Goal: Information Seeking & Learning: Learn about a topic

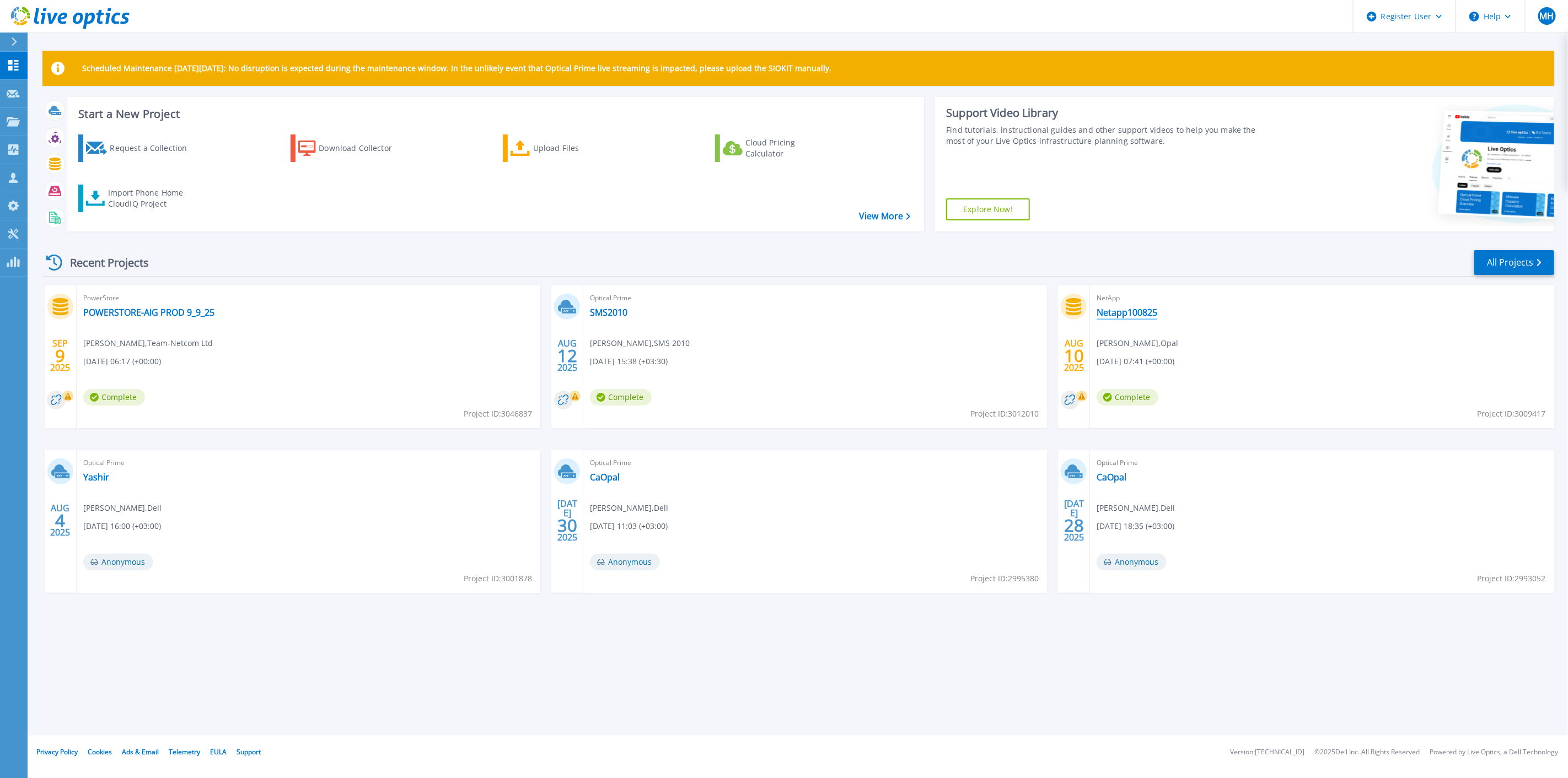
click at [1142, 313] on link "Netapp100825" at bounding box center [1126, 312] width 60 height 11
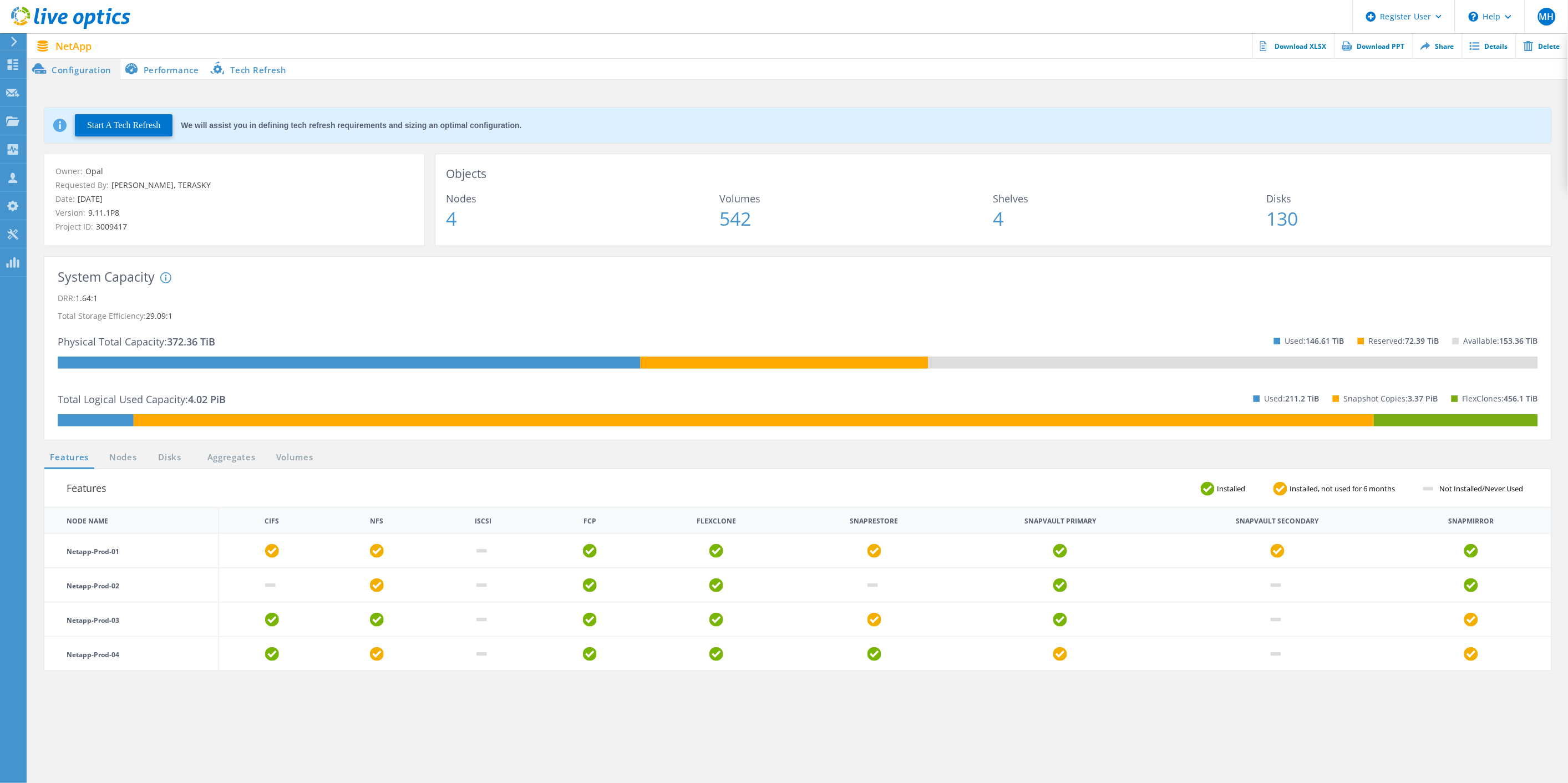
click at [170, 75] on li "Performance" at bounding box center [164, 68] width 87 height 22
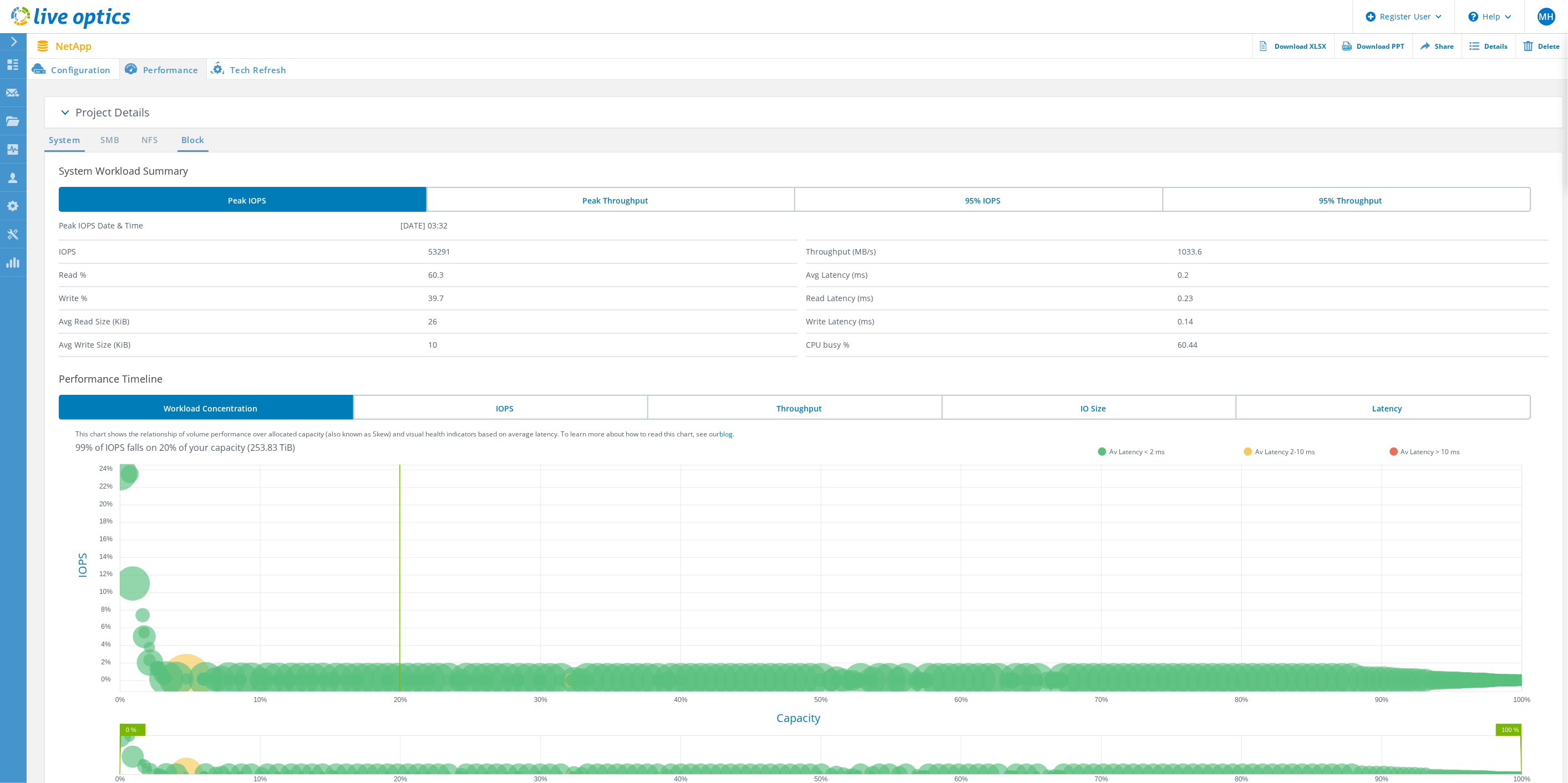
click at [184, 136] on link "Block" at bounding box center [193, 140] width 31 height 14
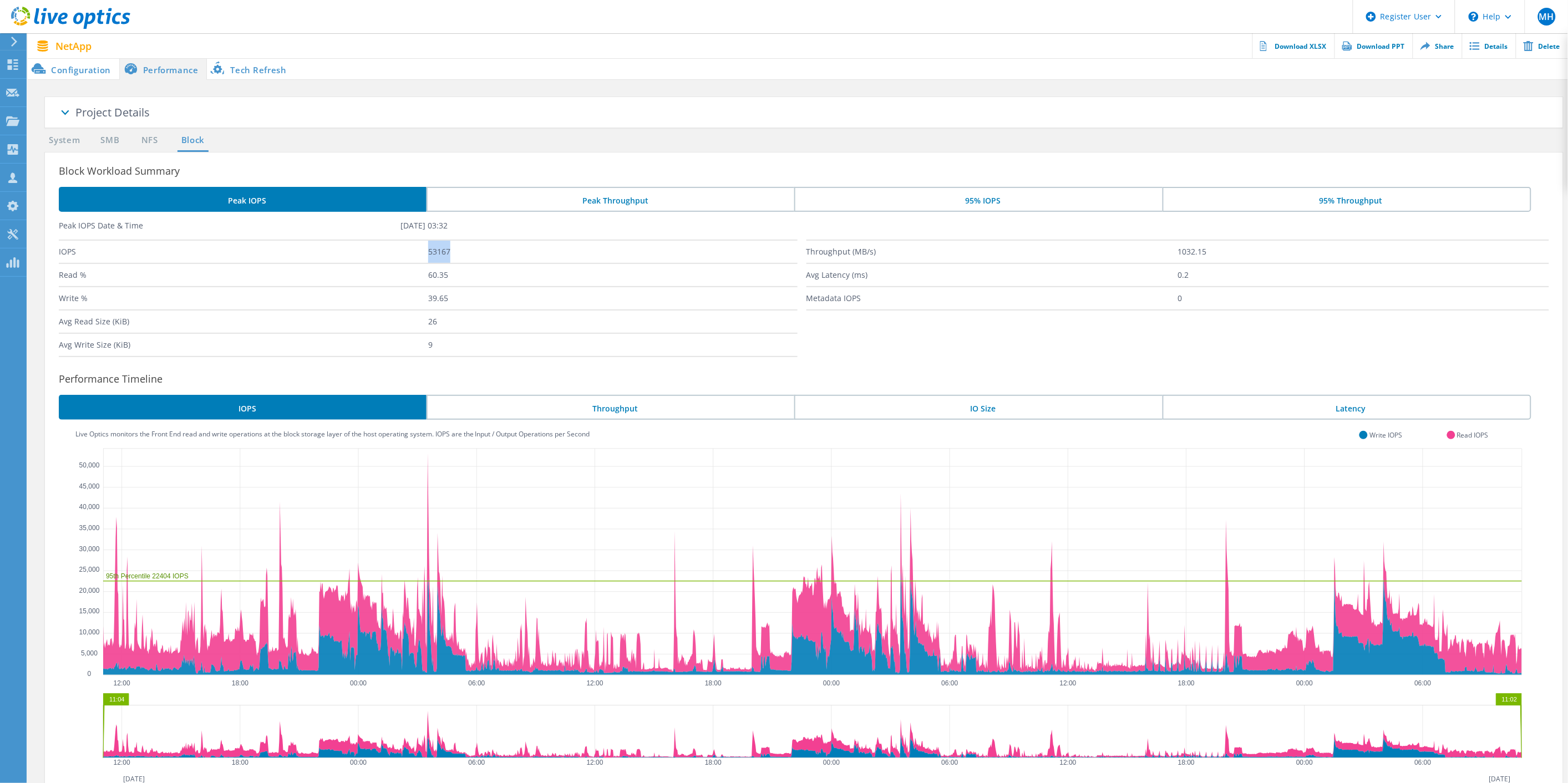
drag, startPoint x: 462, startPoint y: 250, endPoint x: 475, endPoint y: 250, distance: 13.0
click at [475, 250] on div "IOPS 53167" at bounding box center [429, 252] width 739 height 23
drag, startPoint x: 424, startPoint y: 275, endPoint x: 475, endPoint y: 274, distance: 51.0
click at [475, 274] on div "Read % 60.35" at bounding box center [429, 275] width 739 height 23
drag, startPoint x: 414, startPoint y: 300, endPoint x: 452, endPoint y: 300, distance: 38.0
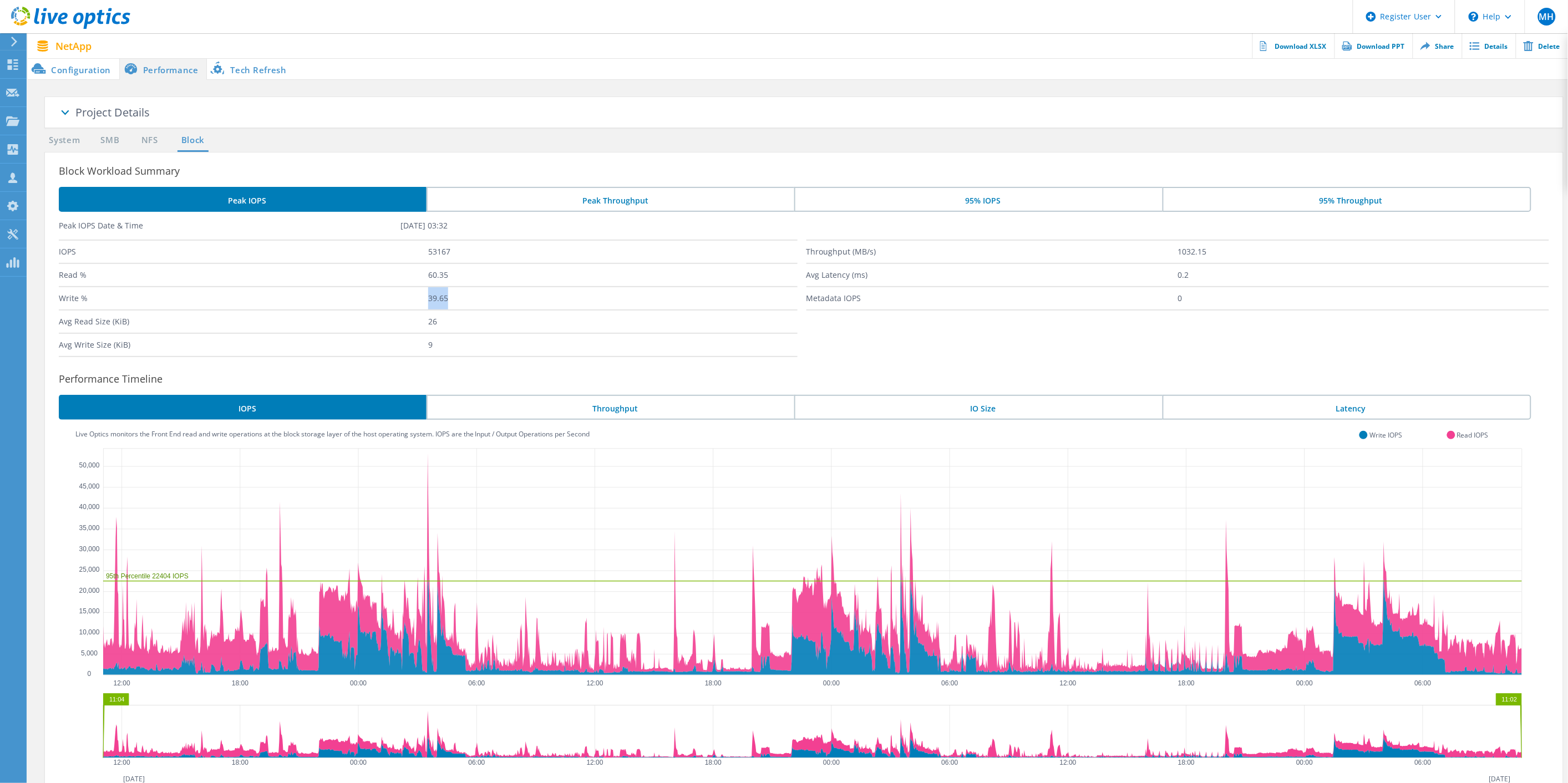
click at [452, 300] on div "Write % 39.65" at bounding box center [429, 298] width 739 height 23
drag, startPoint x: 426, startPoint y: 324, endPoint x: 457, endPoint y: 324, distance: 31.0
click at [458, 320] on div "Avg Read Size (KiB) 26" at bounding box center [429, 321] width 739 height 23
drag, startPoint x: 435, startPoint y: 340, endPoint x: 442, endPoint y: 336, distance: 8.1
click at [440, 338] on div "Avg Write Size (KiB) 9" at bounding box center [429, 345] width 739 height 24
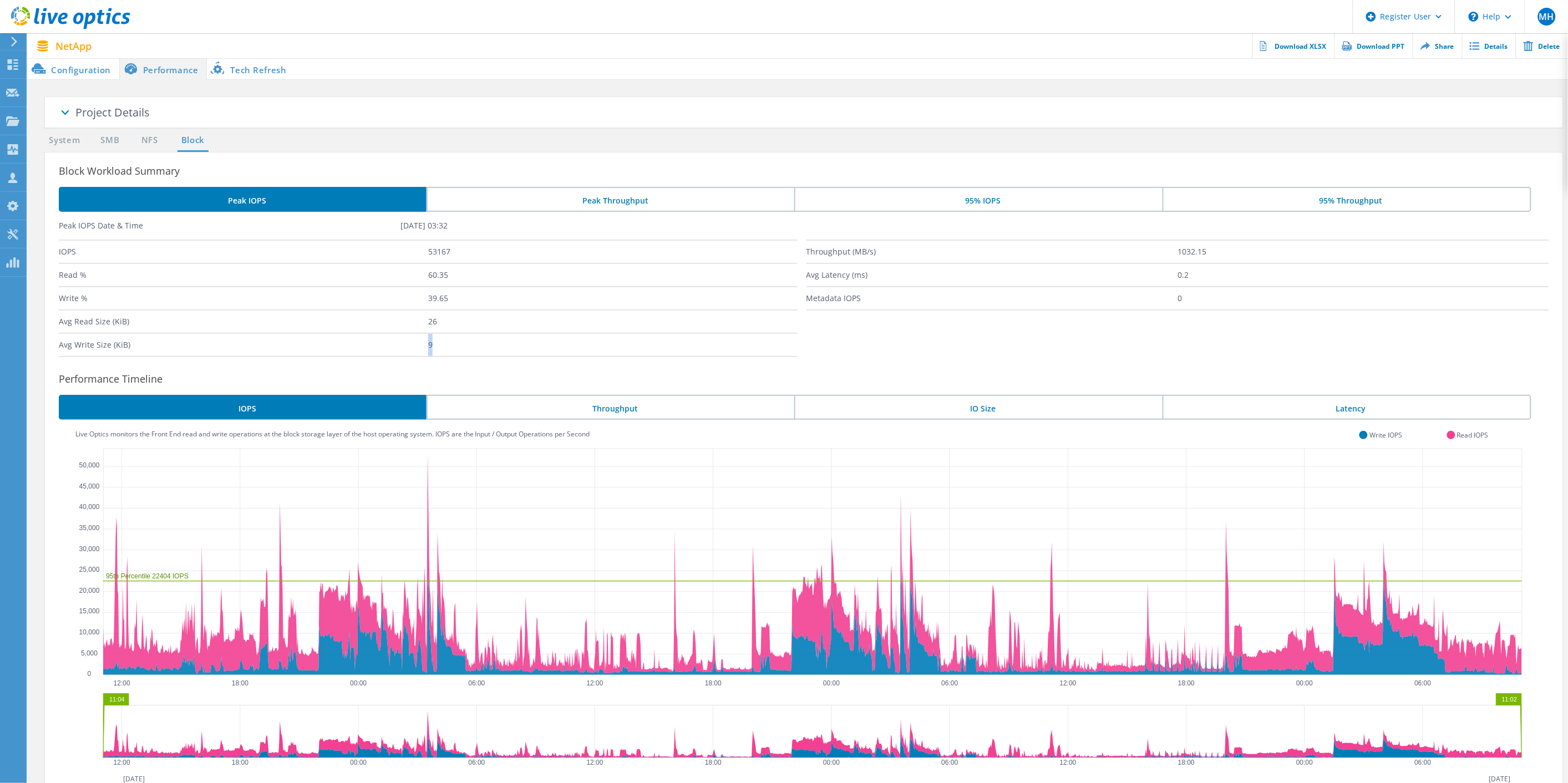
click at [382, 345] on label "Avg Write Size (KiB)" at bounding box center [243, 345] width 370 height 22
click at [1035, 201] on li "95% IOPS" at bounding box center [978, 199] width 368 height 25
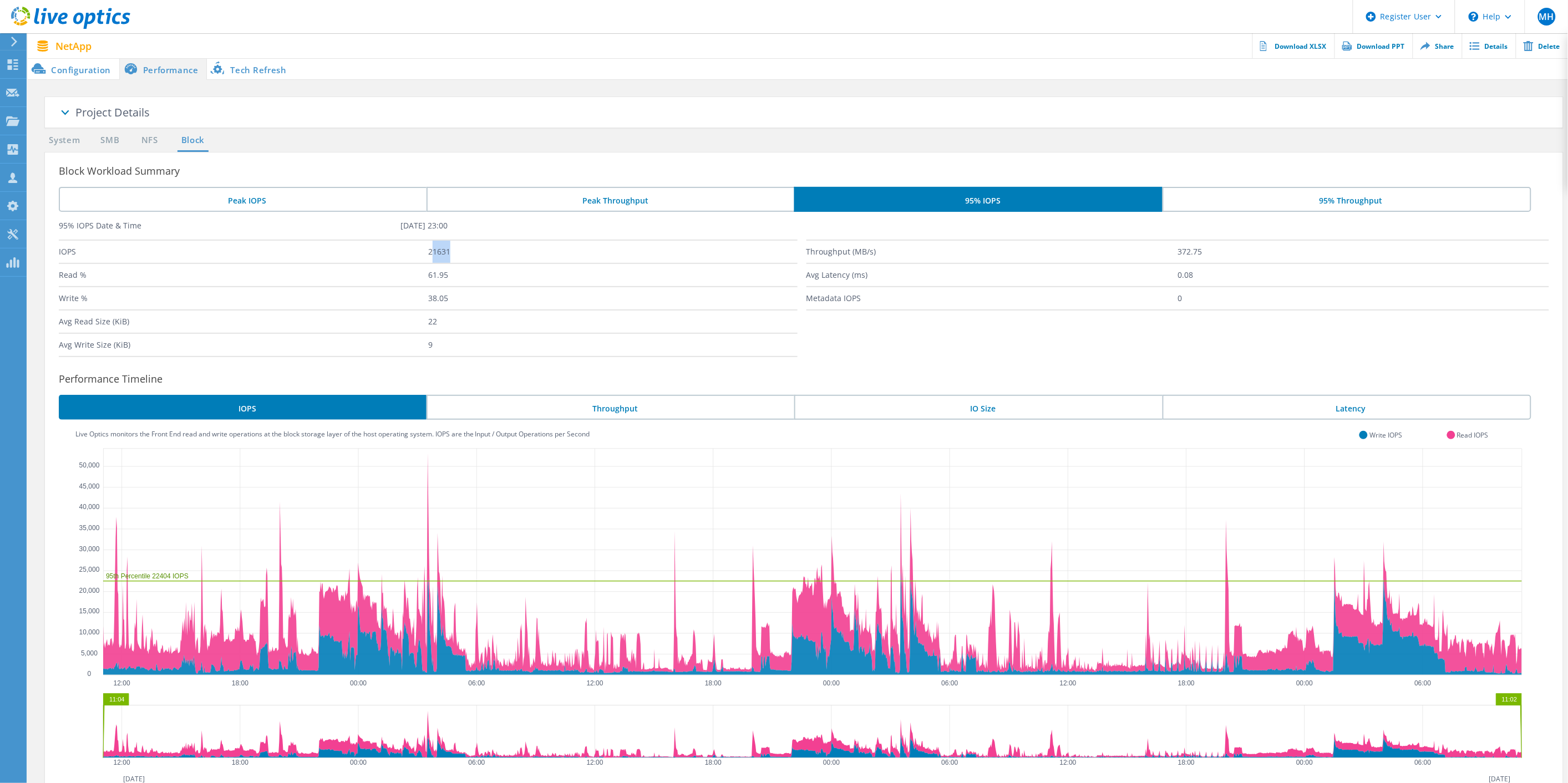
drag, startPoint x: 453, startPoint y: 251, endPoint x: 431, endPoint y: 250, distance: 22.0
click at [431, 250] on label "21631" at bounding box center [613, 252] width 370 height 22
click at [429, 255] on label "21631" at bounding box center [613, 252] width 370 height 22
drag, startPoint x: 429, startPoint y: 255, endPoint x: 448, endPoint y: 255, distance: 19.0
click at [448, 255] on label "21631" at bounding box center [613, 252] width 370 height 22
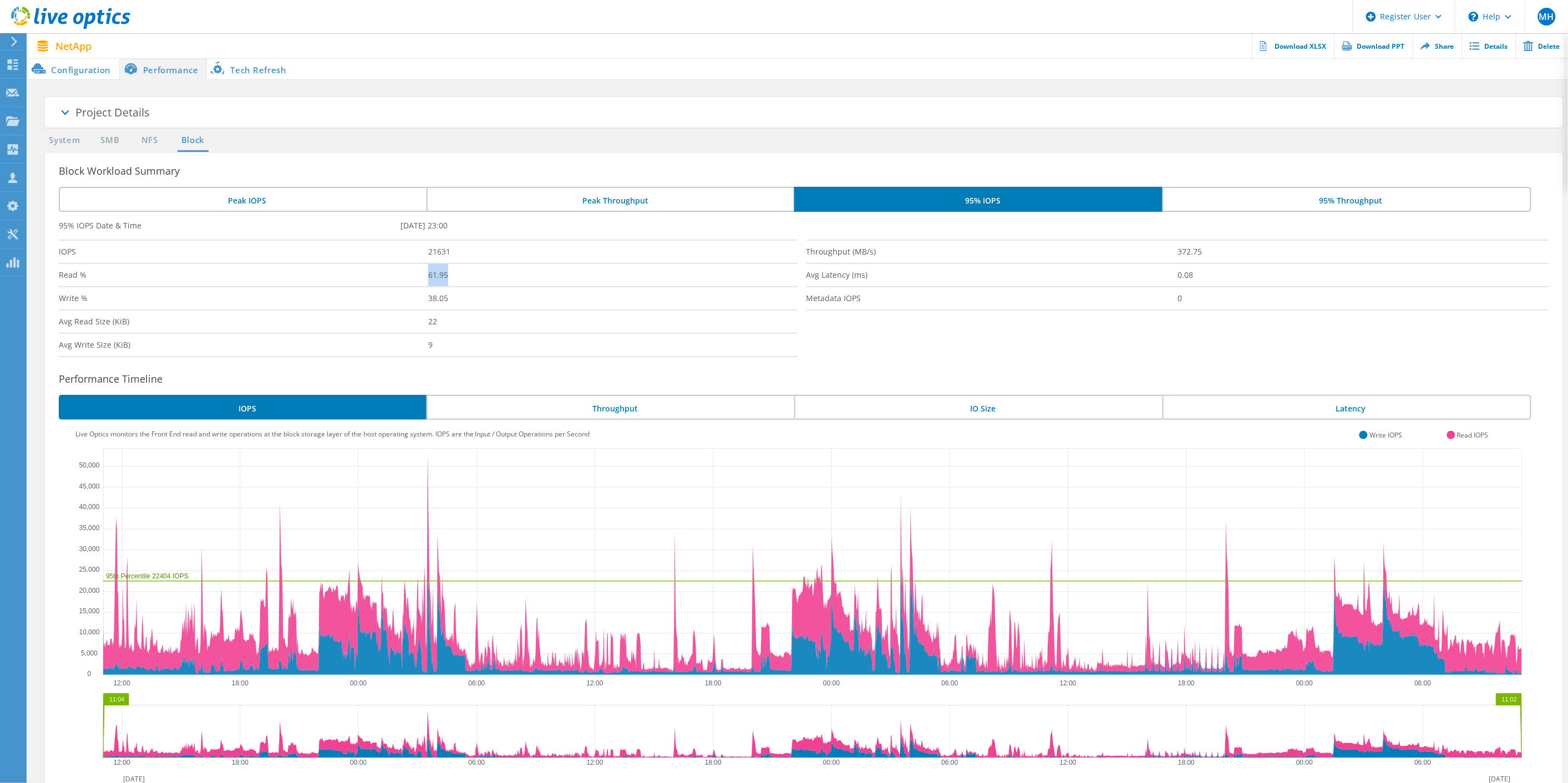
drag, startPoint x: 432, startPoint y: 272, endPoint x: 476, endPoint y: 271, distance: 44.0
click at [476, 270] on label "61.95" at bounding box center [613, 275] width 370 height 22
drag, startPoint x: 434, startPoint y: 297, endPoint x: 453, endPoint y: 297, distance: 19.0
click at [453, 297] on label "38.05" at bounding box center [613, 298] width 370 height 22
drag, startPoint x: 429, startPoint y: 319, endPoint x: 444, endPoint y: 319, distance: 15.0
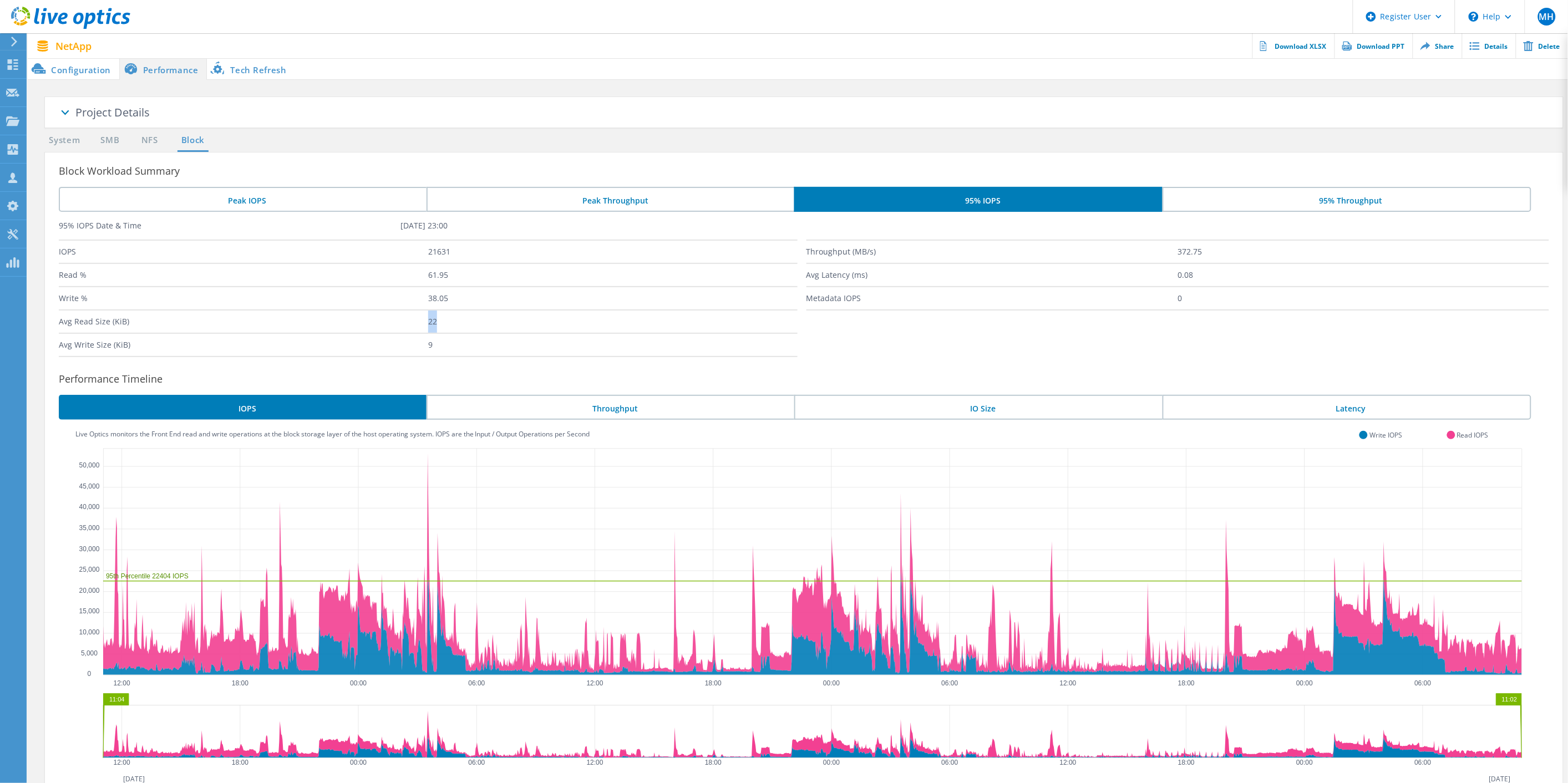
click at [444, 319] on label "22" at bounding box center [613, 321] width 370 height 22
drag, startPoint x: 426, startPoint y: 345, endPoint x: 437, endPoint y: 345, distance: 11.0
click at [437, 345] on div "Avg Write Size (KiB) 9" at bounding box center [429, 345] width 739 height 24
drag, startPoint x: 426, startPoint y: 253, endPoint x: 452, endPoint y: 253, distance: 26.0
click at [452, 253] on div "IOPS 21631" at bounding box center [429, 252] width 739 height 23
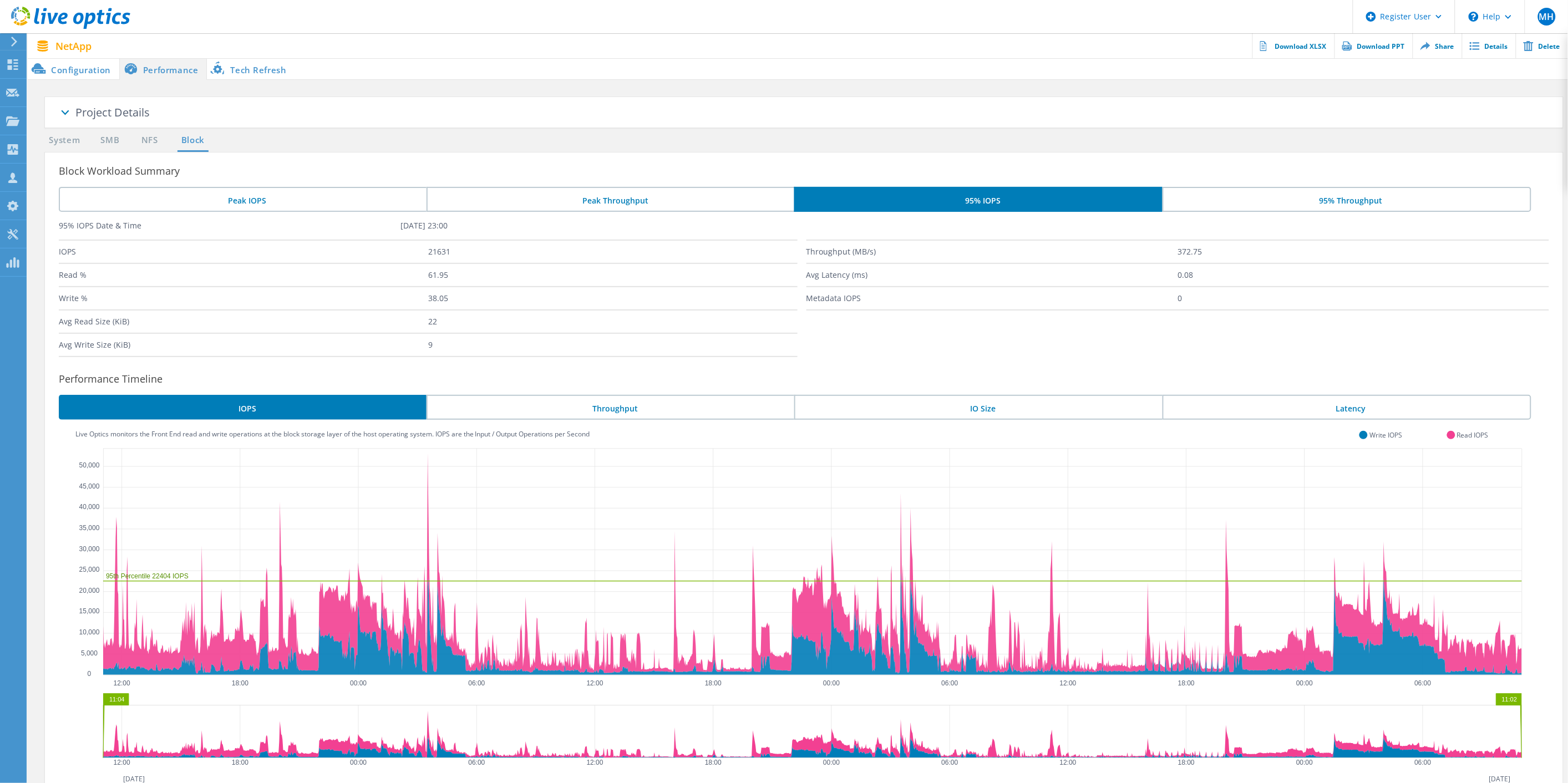
click at [300, 201] on li "Peak IOPS" at bounding box center [243, 199] width 368 height 25
